Goal: Task Accomplishment & Management: Use online tool/utility

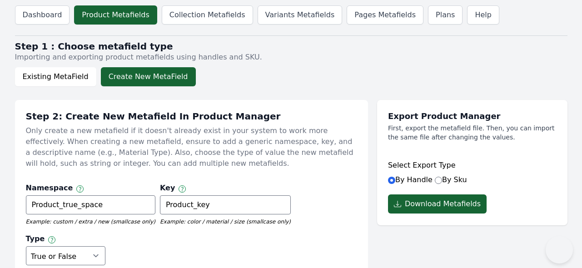
select select "boolean"
click at [309, 14] on link "Variants Metafields" at bounding box center [300, 14] width 85 height 19
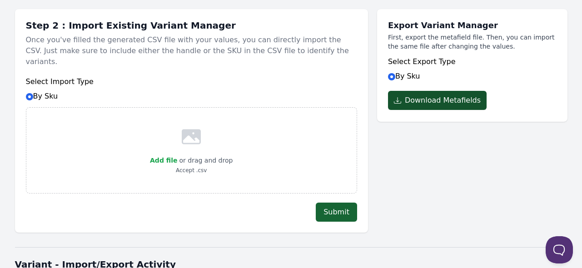
click at [473, 103] on button "Download Metafields" at bounding box center [437, 100] width 99 height 19
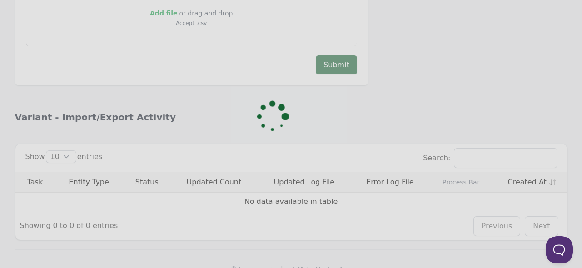
scroll to position [245, 0]
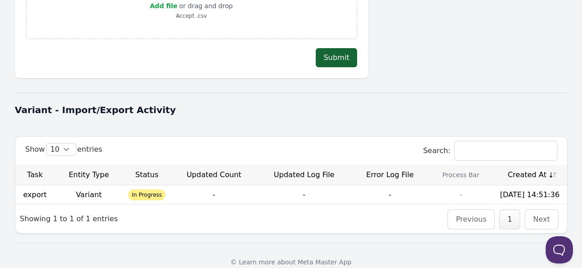
click at [314, 105] on div "Variant - Import/Export Activity" at bounding box center [291, 110] width 553 height 24
click at [517, 165] on th "Created At" at bounding box center [530, 175] width 74 height 20
click at [302, 190] on link "Download" at bounding box center [304, 194] width 36 height 9
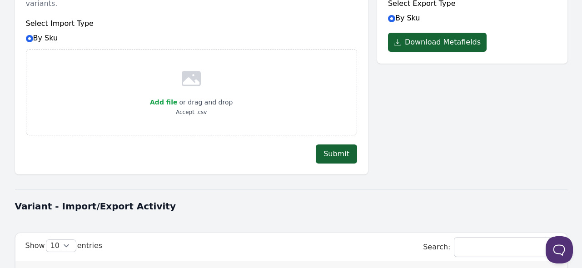
scroll to position [154, 0]
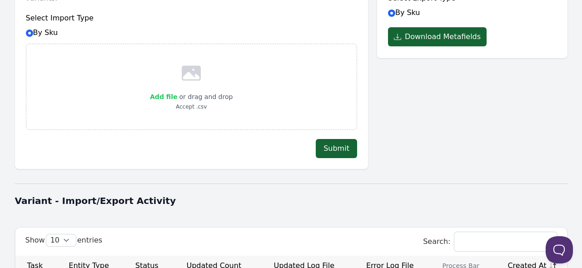
click at [165, 93] on span "Add file" at bounding box center [163, 96] width 27 height 7
click at [177, 91] on input "Add file" at bounding box center [177, 91] width 0 height 0
type input "C:\fakepath\custom_product_metafields_[DATE] 16_41_34.csv"
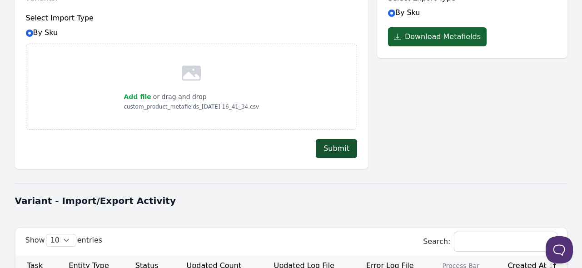
click at [345, 139] on button "Submit" at bounding box center [336, 148] width 41 height 19
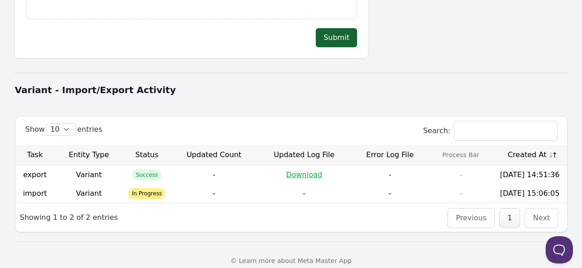
click at [520, 145] on th "Created At" at bounding box center [530, 155] width 74 height 20
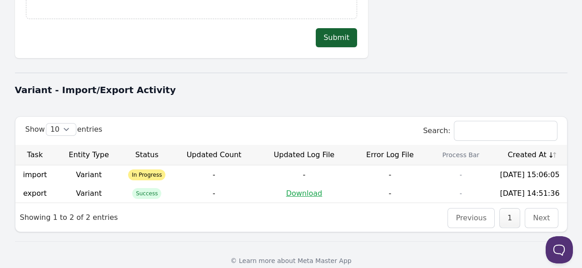
click at [519, 145] on th "Created At" at bounding box center [530, 155] width 74 height 20
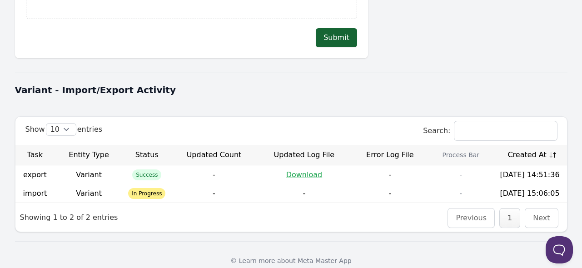
click at [509, 145] on th "Created At" at bounding box center [530, 155] width 74 height 20
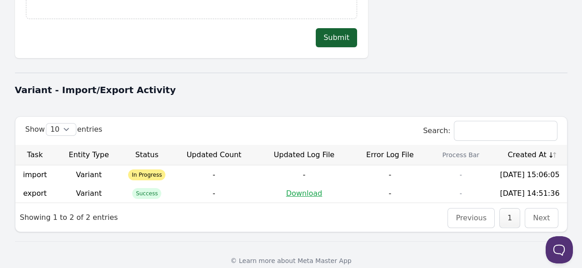
click at [509, 145] on th "Created At" at bounding box center [530, 155] width 74 height 20
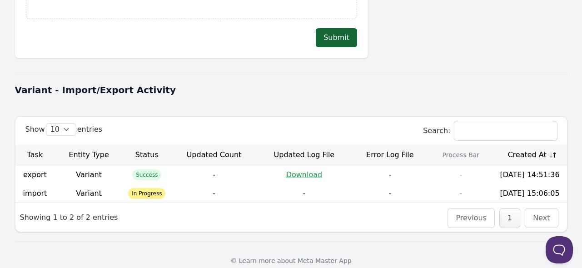
click at [509, 145] on th "Created At" at bounding box center [530, 155] width 74 height 20
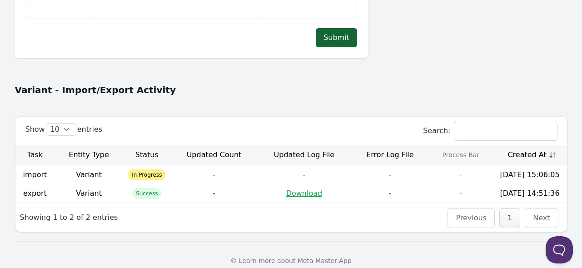
click at [526, 145] on th "Created At" at bounding box center [530, 155] width 74 height 20
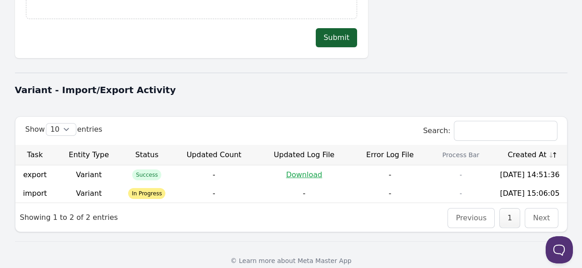
click at [526, 145] on th "Created At" at bounding box center [530, 155] width 74 height 20
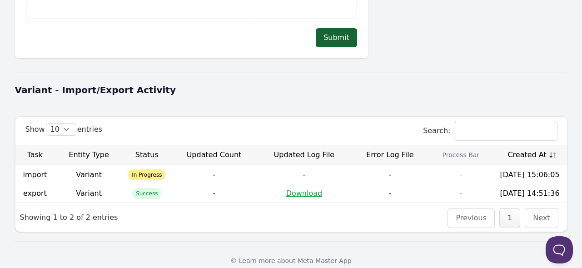
click at [533, 145] on th "Created At" at bounding box center [530, 155] width 74 height 20
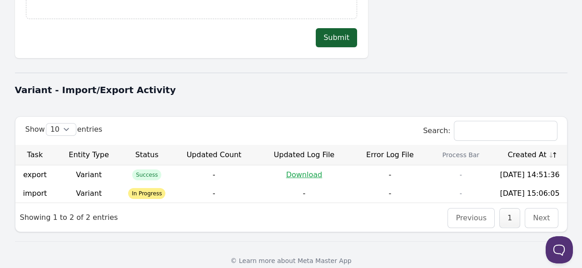
click at [533, 145] on th "Created At" at bounding box center [530, 155] width 74 height 20
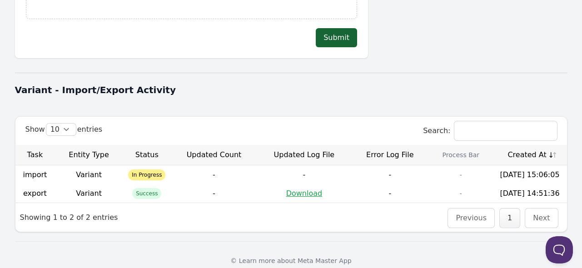
click at [525, 145] on th "Created At" at bounding box center [530, 155] width 74 height 20
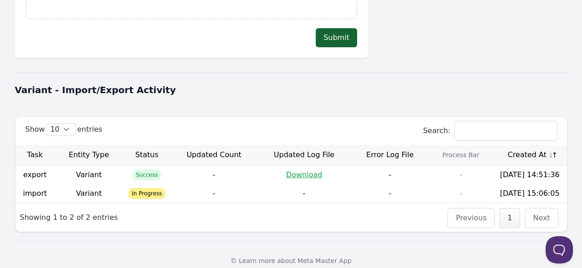
click at [525, 145] on th "Created At" at bounding box center [530, 155] width 74 height 20
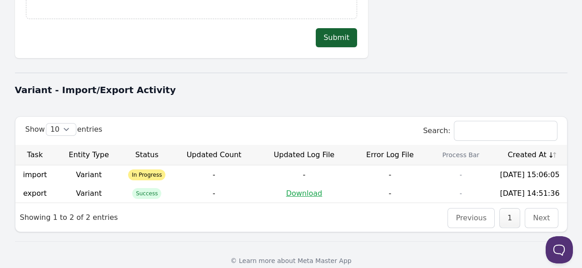
click at [533, 145] on th "Created At" at bounding box center [530, 155] width 74 height 20
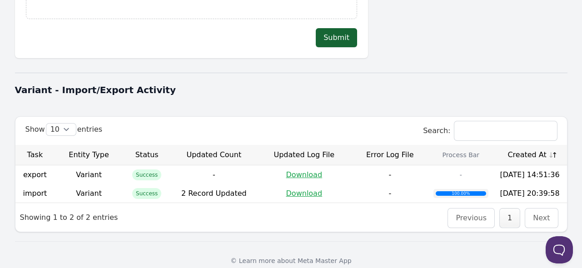
click at [525, 145] on th "Created At" at bounding box center [530, 155] width 74 height 20
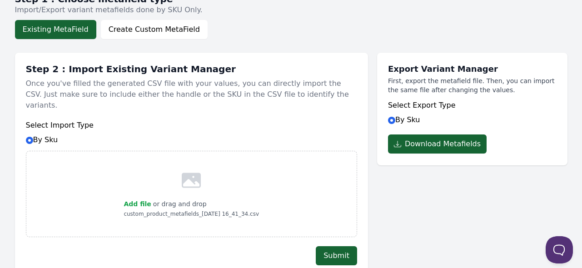
scroll to position [0, 0]
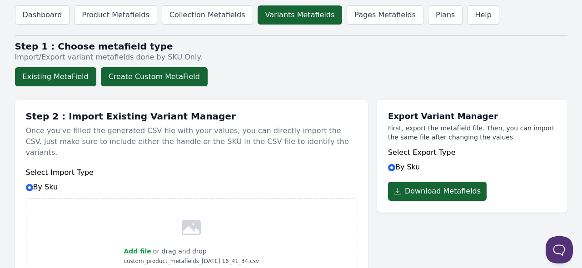
click at [153, 83] on button "Create Custom MetaField" at bounding box center [154, 76] width 107 height 19
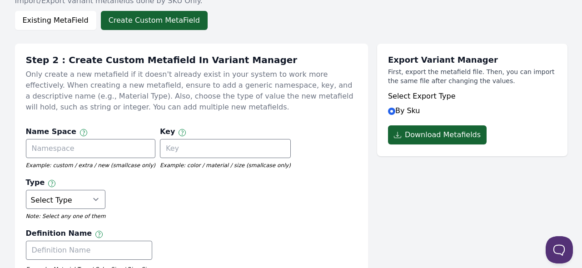
scroll to position [182, 0]
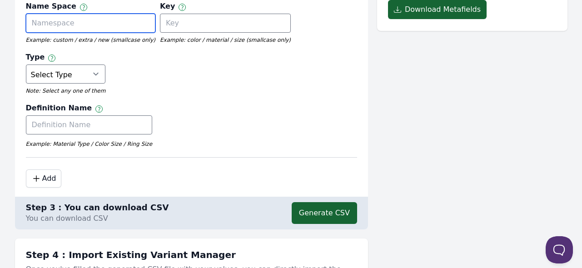
click at [98, 23] on input "text" at bounding box center [90, 23] width 129 height 19
click at [231, 103] on div "Definition Name Label of the metafield Example: Material Type / Color Size / Ri…" at bounding box center [191, 128] width 331 height 50
click at [73, 25] on input "text" at bounding box center [90, 23] width 129 height 19
click at [71, 25] on input "test_variant_status" at bounding box center [90, 23] width 129 height 19
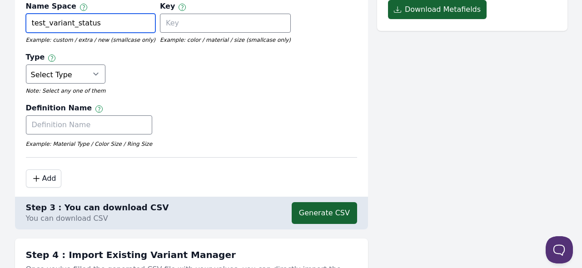
type input "test_variant_status"
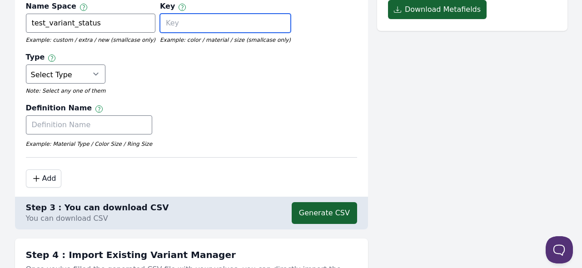
click at [172, 25] on input "text" at bounding box center [225, 23] width 131 height 19
paste input "test_variant_status"
type input "test_variant_status_key"
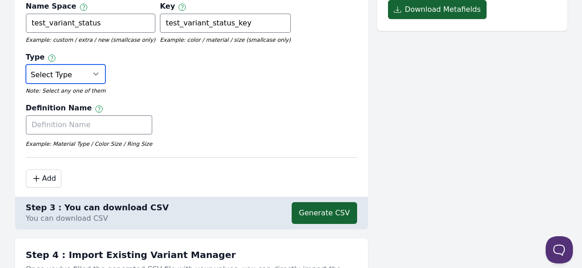
click at [106, 65] on select "Select Type True or False Color Date Date & Time Dimension Money Multi Line Tex…" at bounding box center [66, 74] width 80 height 19
select select "boolean"
click at [106, 65] on select "Select Type True or False Color Date Date & Time Dimension Money Multi Line Tex…" at bounding box center [66, 74] width 80 height 19
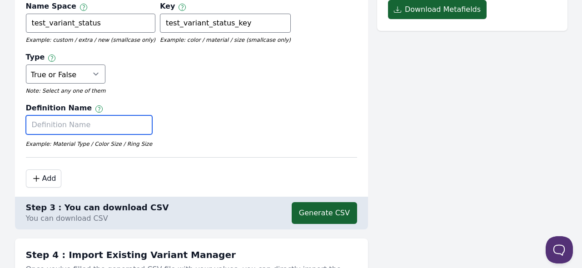
click at [44, 115] on input "text" at bounding box center [89, 124] width 127 height 19
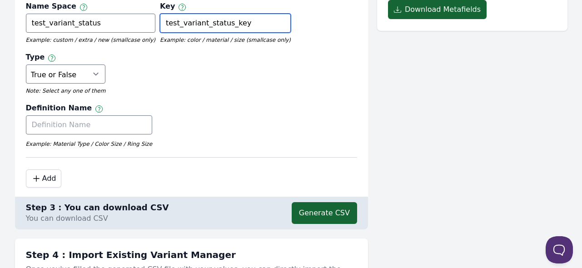
click at [204, 21] on input "test_variant_status_key" at bounding box center [225, 23] width 131 height 19
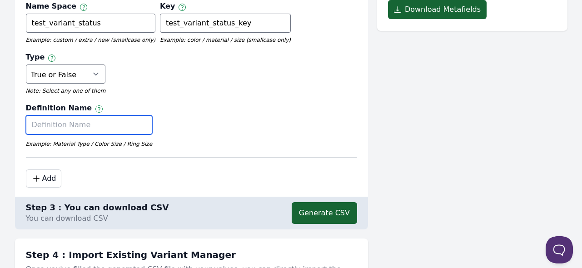
click at [63, 115] on input "text" at bounding box center [89, 124] width 127 height 19
paste input "test_variant_status_key"
drag, startPoint x: 92, startPoint y: 74, endPoint x: 113, endPoint y: 74, distance: 20.5
click at [113, 115] on input "test_variant_status_key" at bounding box center [89, 124] width 127 height 19
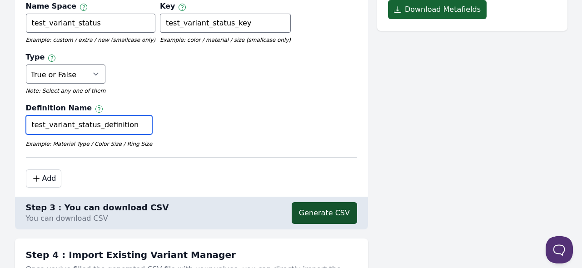
type input "test_variant_status_definition"
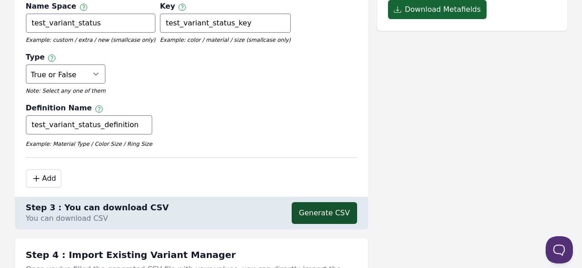
click at [328, 202] on button "Generate CSV" at bounding box center [324, 213] width 65 height 22
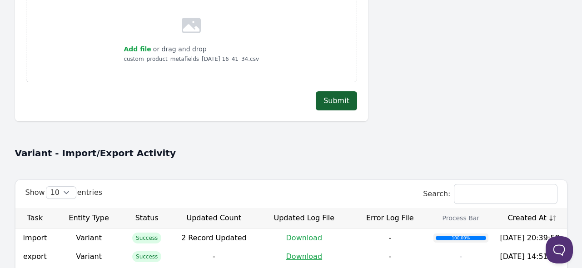
scroll to position [534, 0]
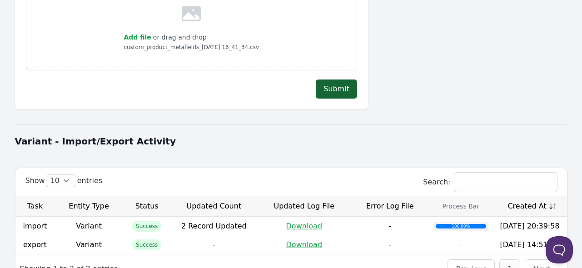
click at [466, 124] on div at bounding box center [291, 124] width 553 height 0
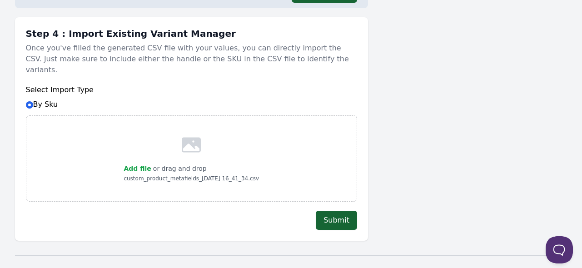
scroll to position [398, 0]
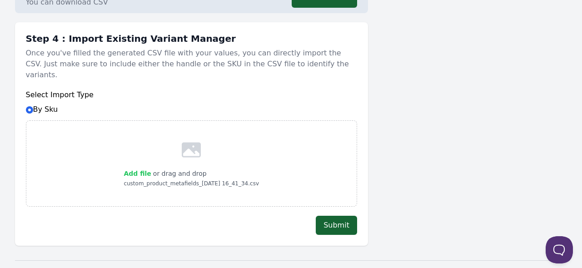
click at [149, 170] on span "Add file" at bounding box center [137, 173] width 27 height 7
click at [151, 168] on input "Add file" at bounding box center [151, 168] width 0 height 0
type input "C:\fakepath\custom_variant_metafields_2025-8-26 20_42_25.csv"
click at [336, 216] on button "Submit" at bounding box center [336, 225] width 41 height 19
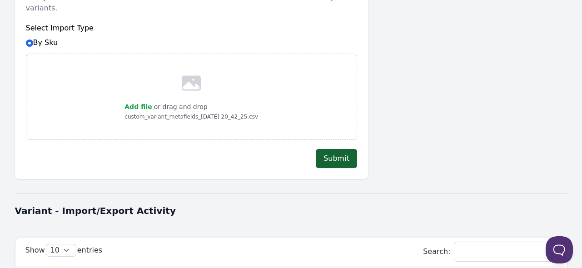
scroll to position [553, 0]
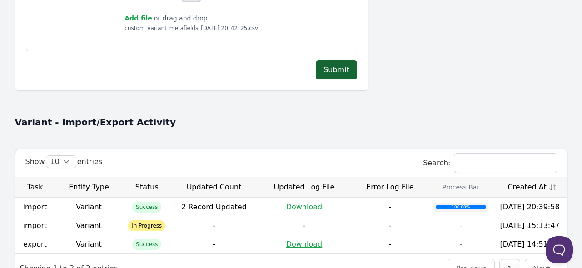
click at [530, 177] on th "Created At" at bounding box center [530, 187] width 74 height 20
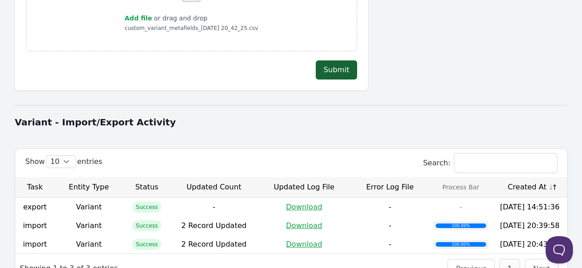
click at [530, 177] on th "Created At" at bounding box center [530, 187] width 74 height 20
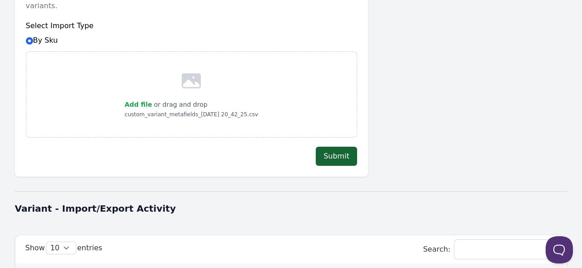
scroll to position [372, 0]
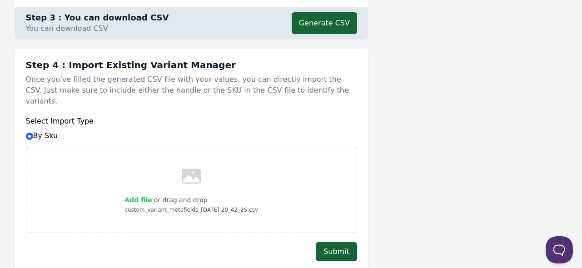
click at [139, 196] on span "Add file" at bounding box center [137, 199] width 27 height 7
click at [152, 194] on input "Add file" at bounding box center [152, 194] width 0 height 0
click at [336, 242] on button "Submit" at bounding box center [336, 251] width 41 height 19
click at [141, 196] on span "Add file" at bounding box center [137, 199] width 27 height 7
click at [152, 194] on input "Add file" at bounding box center [152, 194] width 0 height 0
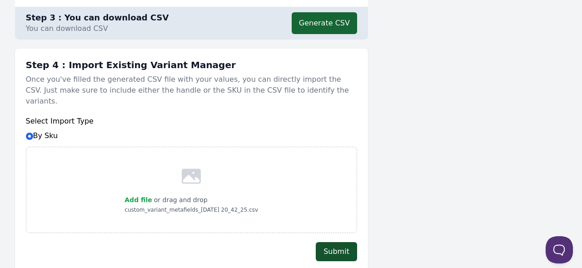
click at [341, 242] on button "Submit" at bounding box center [336, 251] width 41 height 19
click at [143, 196] on span "Add file" at bounding box center [137, 199] width 27 height 7
click at [152, 194] on input "Add file" at bounding box center [152, 194] width 0 height 0
click at [337, 242] on button "Submit" at bounding box center [336, 251] width 41 height 19
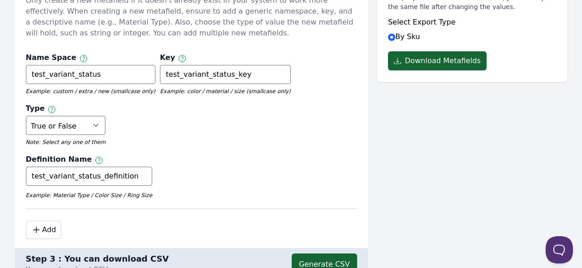
scroll to position [99, 0]
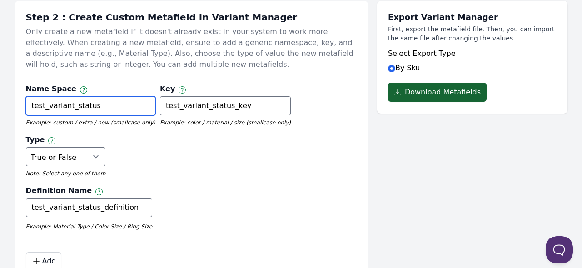
click at [101, 103] on input "test_variant_status" at bounding box center [90, 105] width 129 height 19
drag, startPoint x: 71, startPoint y: 103, endPoint x: 105, endPoint y: 103, distance: 34.1
click at [105, 103] on input "test_variant_status" at bounding box center [90, 105] width 129 height 19
click at [70, 103] on input "test_variant_color" at bounding box center [90, 105] width 129 height 19
type input "test_variant_color"
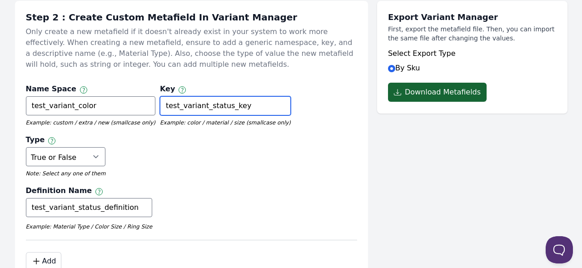
drag, startPoint x: 185, startPoint y: 105, endPoint x: 204, endPoint y: 105, distance: 18.2
click at [204, 105] on input "test_variant_status_key" at bounding box center [225, 105] width 131 height 19
paste input "color"
type input "test_variant_color_key"
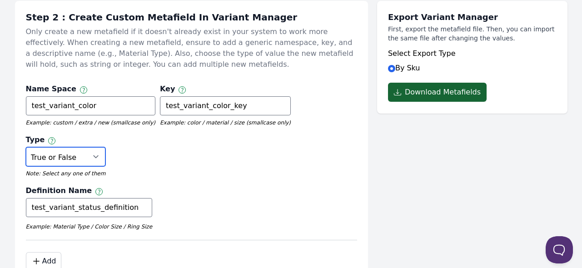
drag, startPoint x: 281, startPoint y: 110, endPoint x: 284, endPoint y: 121, distance: 11.7
click at [106, 147] on select "Select Type True or False Color Date Date & Time Dimension Money Multi Line Tex…" at bounding box center [66, 156] width 80 height 19
select select "color"
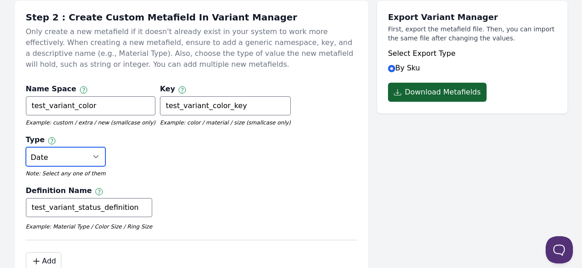
click at [106, 147] on select "Select Type True or False Color Date Date & Time Dimension Money Multi Line Tex…" at bounding box center [66, 156] width 80 height 19
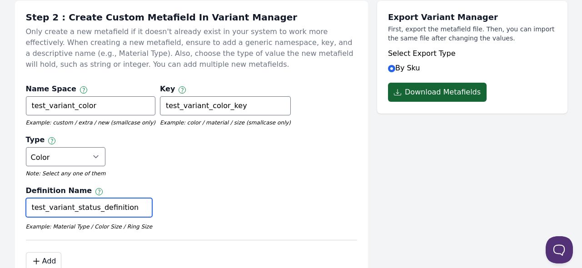
drag, startPoint x: 72, startPoint y: 159, endPoint x: 90, endPoint y: 159, distance: 17.3
click at [90, 198] on input "test_variant_status_definition" at bounding box center [89, 207] width 127 height 19
paste input "color"
type input "test_variant_color_definition"
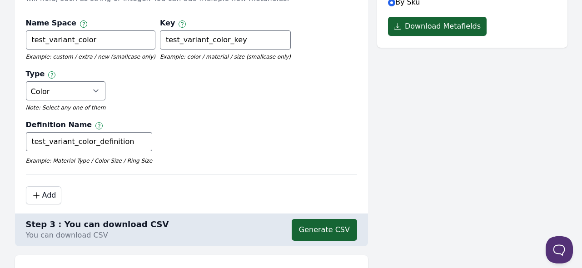
scroll to position [417, 0]
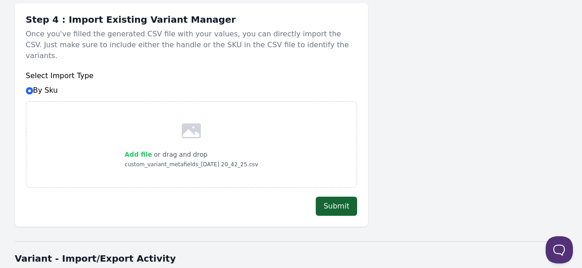
click at [144, 151] on span "Add file" at bounding box center [137, 154] width 27 height 7
click at [152, 149] on input "Add file" at bounding box center [152, 149] width 0 height 0
type input "C:\fakepath\custom_variant_metafields_2025-8-26 20_55_6.csv"
click at [345, 197] on button "Submit" at bounding box center [336, 206] width 41 height 19
